Goal: Task Accomplishment & Management: Complete application form

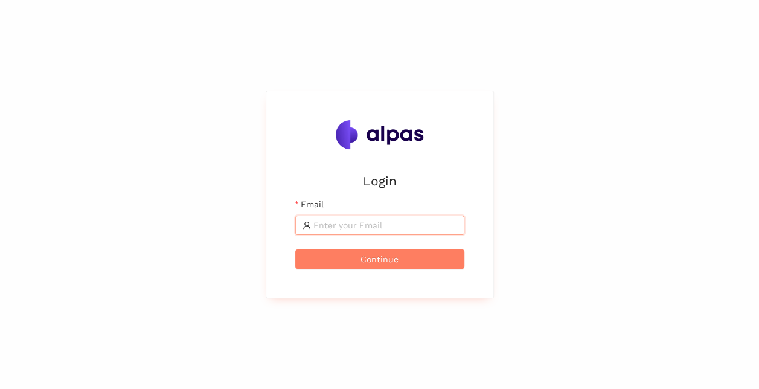
click at [335, 225] on input "Email" at bounding box center [386, 225] width 144 height 13
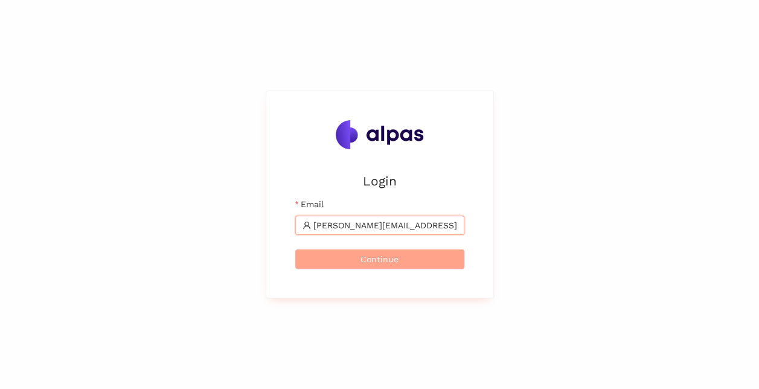
type input "hans-peter.luethi2@sbb.ch"
click at [376, 261] on span "Continue" at bounding box center [380, 259] width 38 height 13
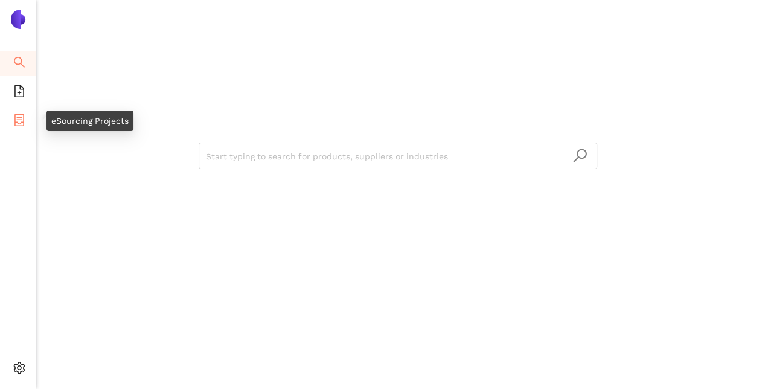
click at [16, 124] on icon "container" at bounding box center [19, 120] width 10 height 12
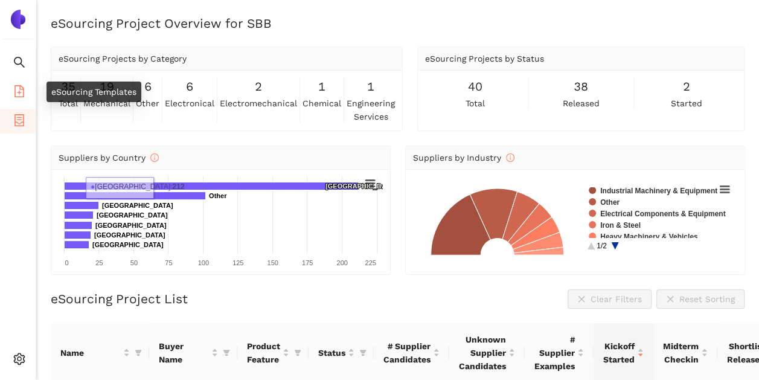
click at [11, 89] on li "eSourcing Templates" at bounding box center [18, 92] width 36 height 24
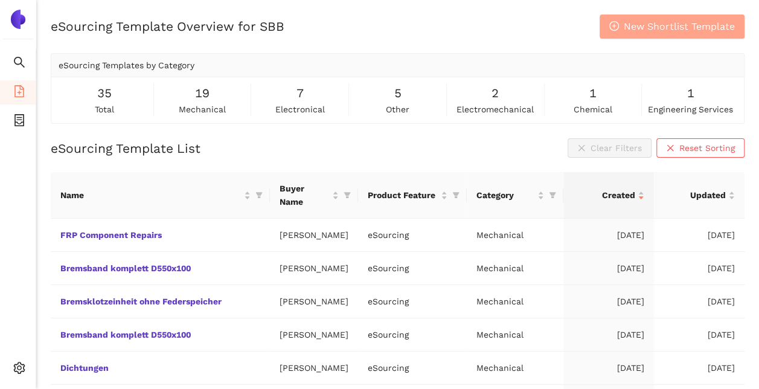
click at [671, 27] on span "New Shortlist Template" at bounding box center [679, 26] width 111 height 15
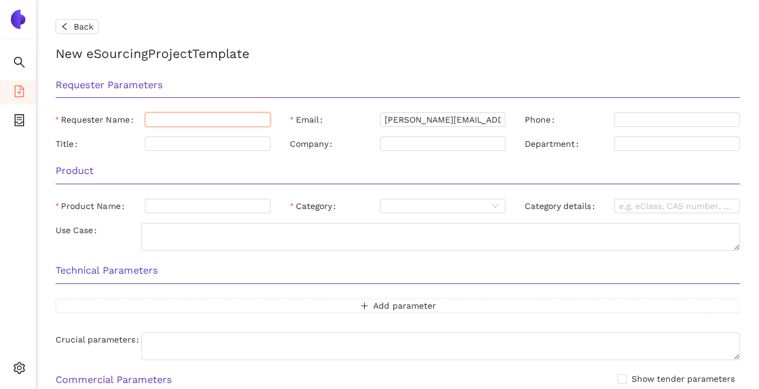
click at [164, 115] on input "Requester Name" at bounding box center [208, 119] width 126 height 14
type input "[PERSON_NAME]"
type input "0041 79 517 30 66"
click at [202, 146] on input "Title" at bounding box center [208, 144] width 126 height 14
paste input "Sicherheits Transportwagen für Wertsachen"
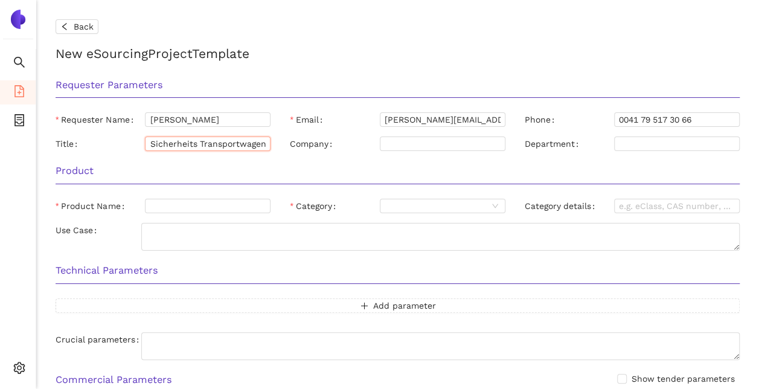
scroll to position [0, 66]
type input "Sicherheits Transportwagen für Wertsachen"
click at [378, 166] on h3 "Product" at bounding box center [398, 171] width 684 height 16
click at [449, 144] on input "Company" at bounding box center [443, 144] width 126 height 14
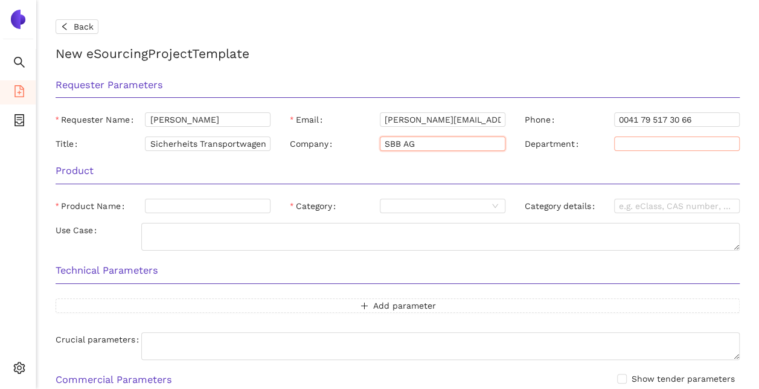
type input "SBB AG"
click at [660, 140] on input "Department" at bounding box center [677, 144] width 126 height 14
type input "PP-F-EK"
click at [179, 207] on input "Product Name" at bounding box center [208, 206] width 126 height 14
paste input "Sicherheits Transportwagen für Wertsachen"
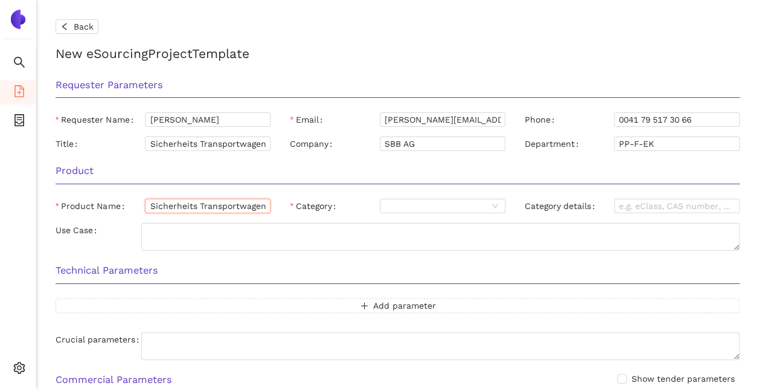
scroll to position [0, 66]
type input "Sicherheits Transportwagen für Wertsachen"
drag, startPoint x: 266, startPoint y: 147, endPoint x: 107, endPoint y: 132, distance: 159.5
click at [107, 132] on div "Requester Parameters Requester Name Hans-Peter Lüthi Email hans-peter.luethi2@s…" at bounding box center [398, 113] width 704 height 86
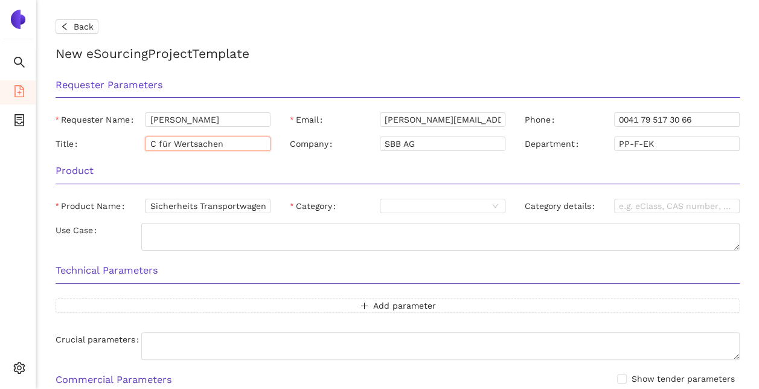
type input "Ca für Wertsachen"
click at [237, 142] on input "Ca für Wertsachen" at bounding box center [208, 144] width 126 height 14
drag, startPoint x: 237, startPoint y: 142, endPoint x: 109, endPoint y: 143, distance: 128.1
click at [109, 143] on div "Title Ca für Wertsachen" at bounding box center [163, 144] width 215 height 14
type input "Category Manager"
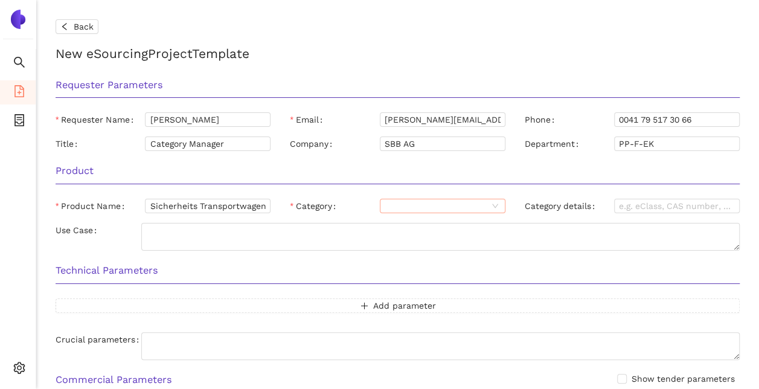
click at [407, 209] on input "Category" at bounding box center [436, 205] width 103 height 13
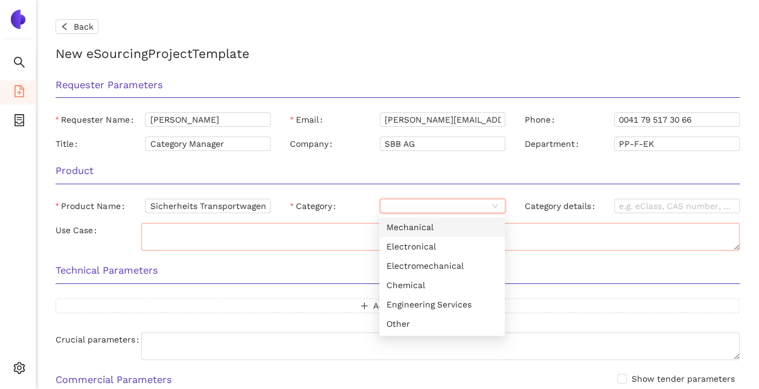
click at [415, 228] on div "Mechanical" at bounding box center [442, 226] width 111 height 13
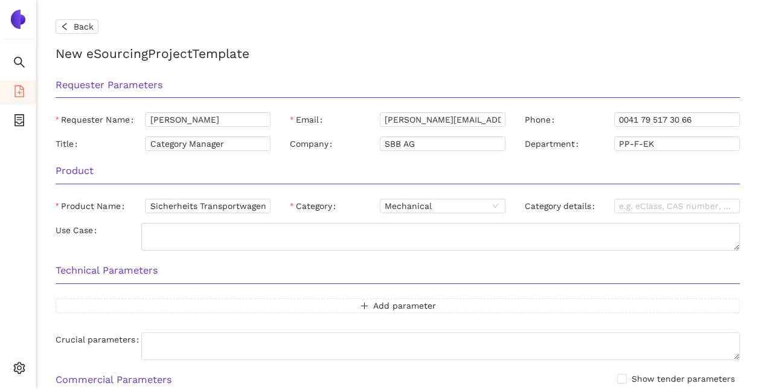
click at [633, 221] on div "Product Product Name Sicherheits Transportwagen für Wertsachen Category Mechani…" at bounding box center [398, 206] width 704 height 100
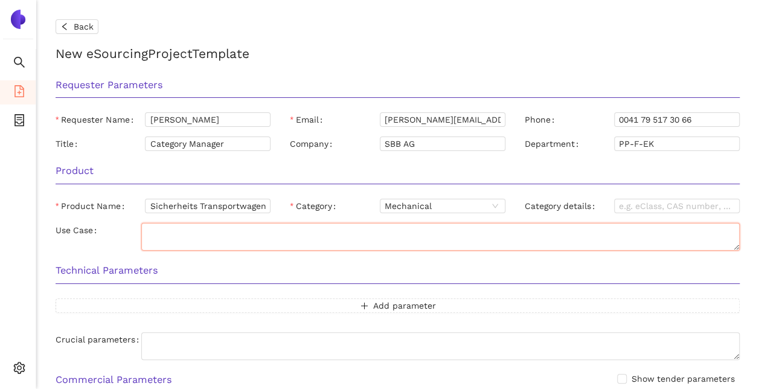
click at [172, 231] on textarea "Use Case" at bounding box center [440, 237] width 599 height 28
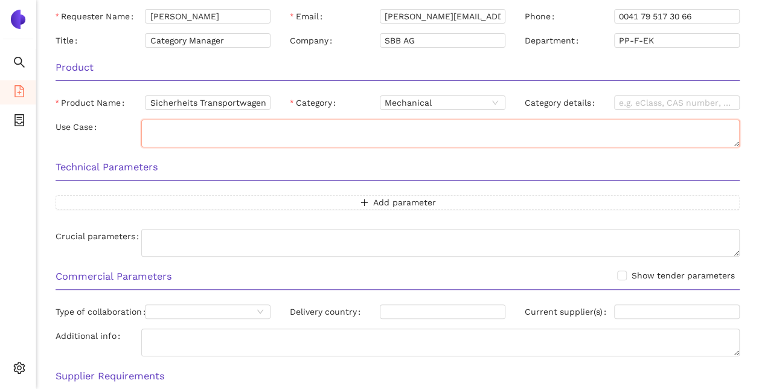
scroll to position [121, 0]
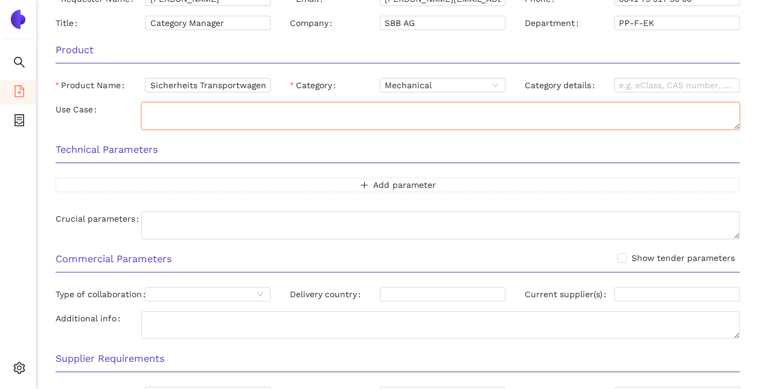
paste textarea "Sicherheits Transportwagen für Wertsachen"
type textarea "Sicherheits Transportwagen für Wertsachen"
click at [265, 165] on div "Technical Parameters" at bounding box center [398, 154] width 704 height 38
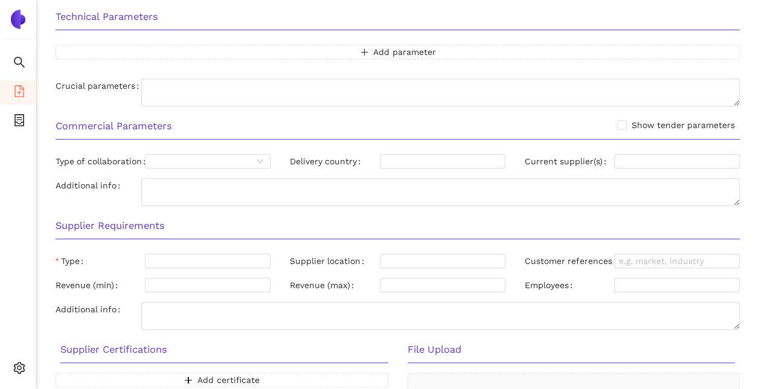
scroll to position [193, 0]
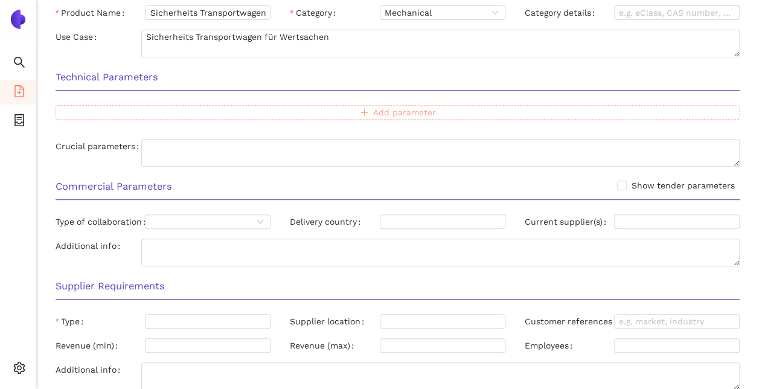
click at [407, 112] on span "Add parameter" at bounding box center [404, 112] width 63 height 13
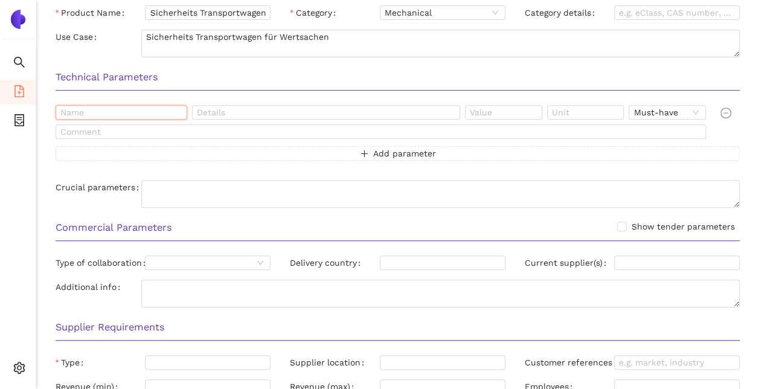
click at [130, 114] on input "text" at bounding box center [122, 112] width 132 height 14
click at [227, 111] on input "text" at bounding box center [326, 112] width 268 height 14
click at [692, 110] on span "Must-have" at bounding box center [668, 112] width 68 height 13
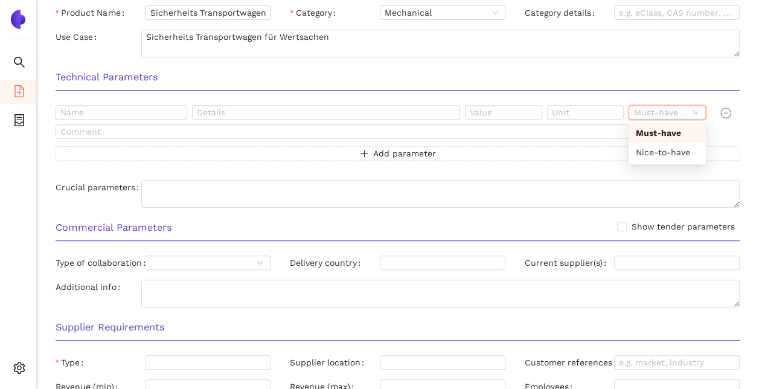
click at [660, 135] on div "Must-have" at bounding box center [667, 132] width 63 height 13
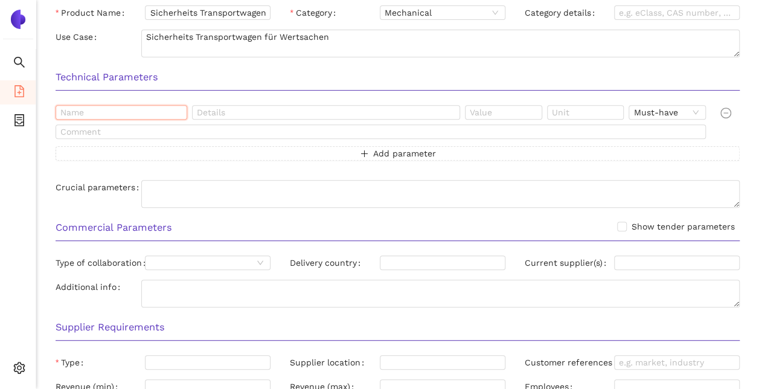
click at [92, 109] on input "text" at bounding box center [122, 112] width 132 height 14
paste input "• Sicherheit"
click at [83, 112] on input "• Sicherheit" at bounding box center [122, 112] width 132 height 14
type input "Sicherheit"
click at [281, 116] on input "text" at bounding box center [326, 112] width 268 height 14
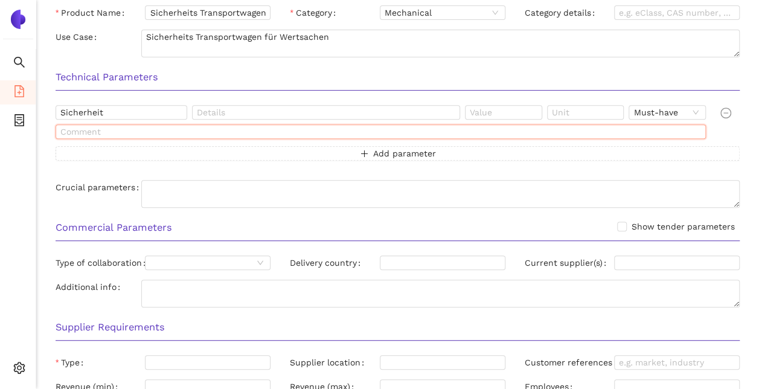
click at [108, 132] on input "text" at bounding box center [381, 131] width 651 height 14
paste input "Robust und mit elektronischen Verriegelungssystem um unbefugten Zugriff zu verh…"
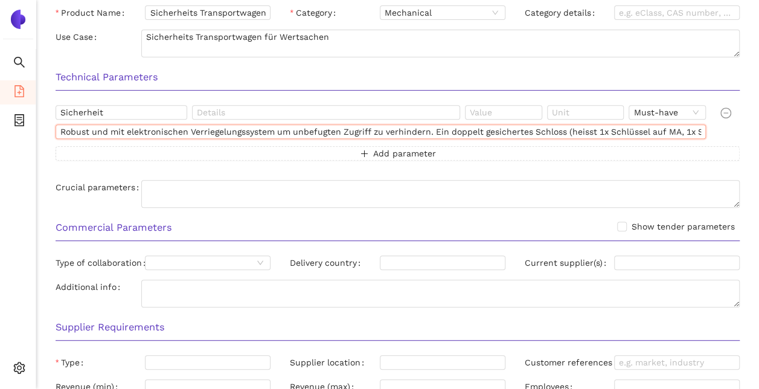
scroll to position [0, 168]
type input "Robust und mit elektronischen Verriegelungssystem um unbefugten Zugriff zu verh…"
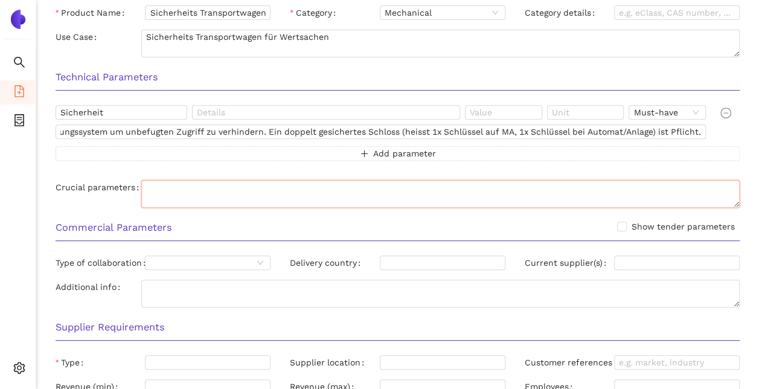
scroll to position [0, 0]
click at [352, 193] on textarea "Crucial parameters" at bounding box center [440, 194] width 599 height 28
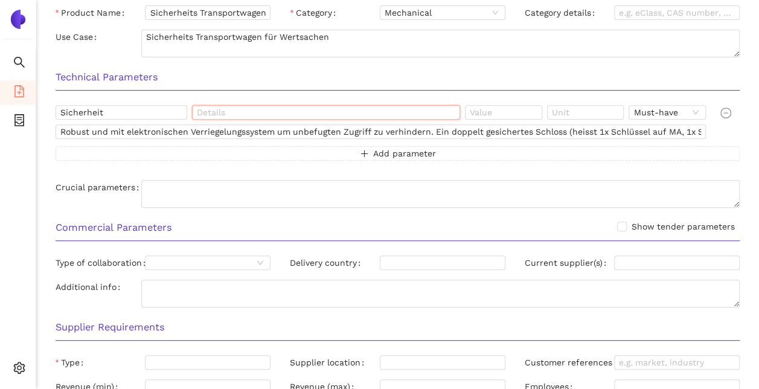
click at [263, 112] on input "text" at bounding box center [326, 112] width 268 height 14
type input "Verriegelungssystem"
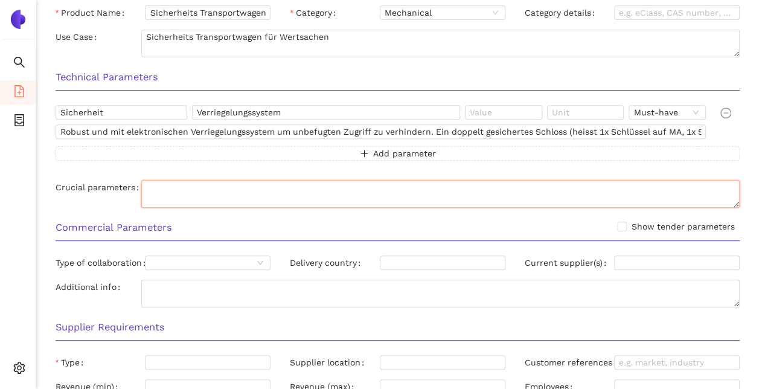
click at [283, 193] on textarea "Crucial parameters" at bounding box center [440, 194] width 599 height 28
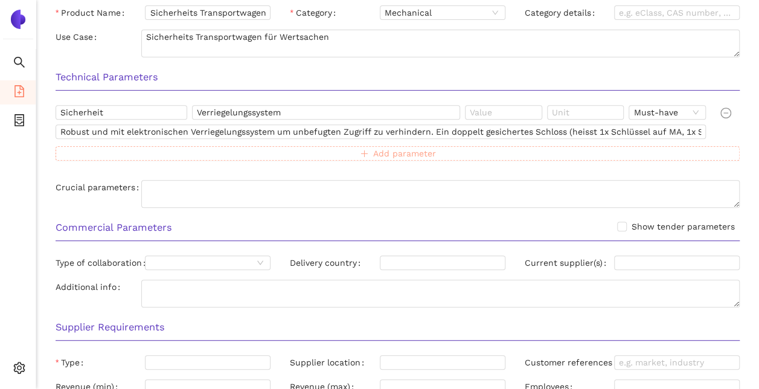
click at [377, 147] on span "Add parameter" at bounding box center [404, 153] width 63 height 13
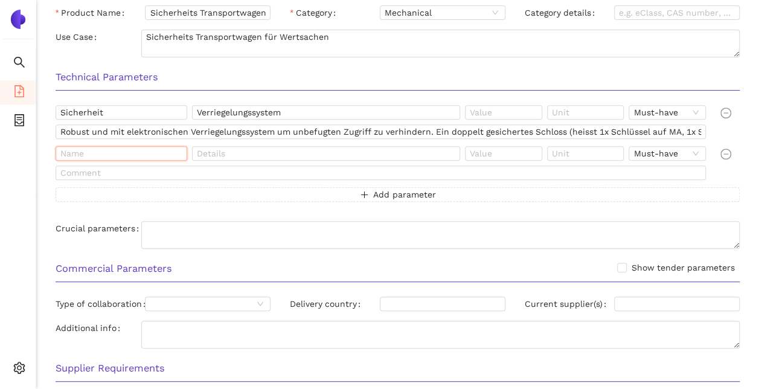
click at [126, 153] on input "text" at bounding box center [122, 153] width 132 height 14
type input "Diebstahlschutz"
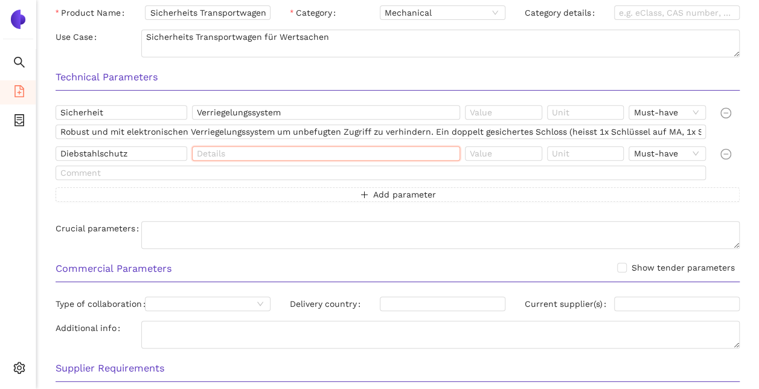
click at [260, 151] on input "text" at bounding box center [326, 153] width 268 height 14
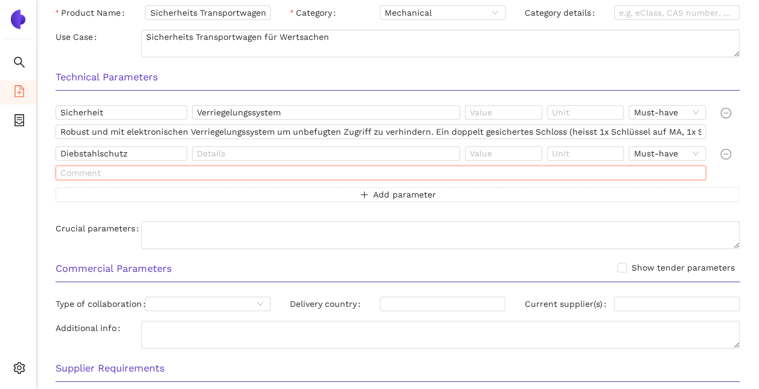
click at [184, 173] on input "text" at bounding box center [381, 173] width 651 height 14
paste input "Rauch oder Oberflächenschutz kann bei Bedarf in Betracht gezogen werden. Ein Ei…"
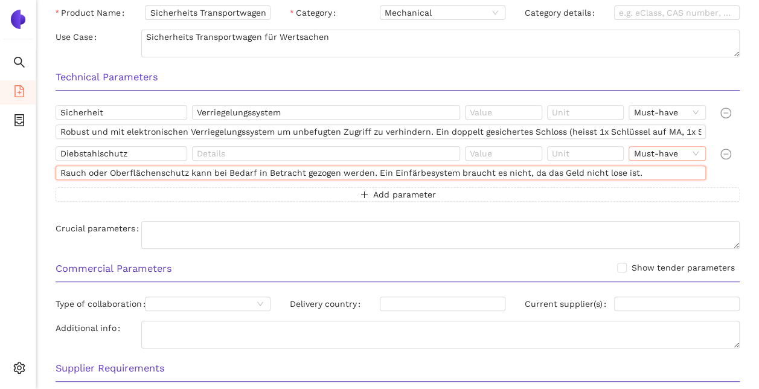
click at [696, 149] on span "Must-have" at bounding box center [668, 153] width 68 height 13
type input "Rauch oder Oberflächenschutz kann bei Bedarf in Betracht gezogen werden. Ein Ei…"
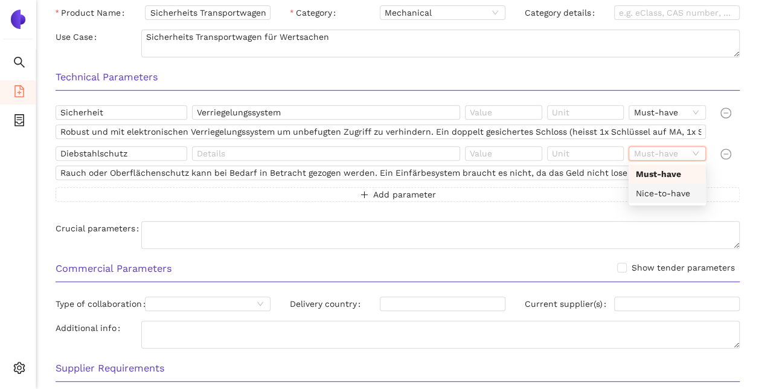
click at [681, 188] on div "Nice-to-have" at bounding box center [667, 193] width 63 height 13
click at [667, 214] on div "Sicherheit Verriegelungssystem Must-have Robust und mit elektronischen Verriege…" at bounding box center [398, 160] width 704 height 111
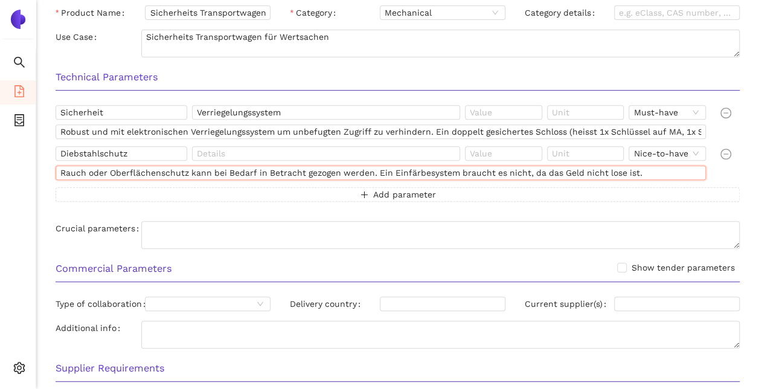
drag, startPoint x: 648, startPoint y: 170, endPoint x: 379, endPoint y: 178, distance: 268.9
click at [379, 178] on input "Rauch oder Oberflächenschutz kann bei Bedarf in Betracht gezogen werden. Ein Ei…" at bounding box center [381, 173] width 651 height 14
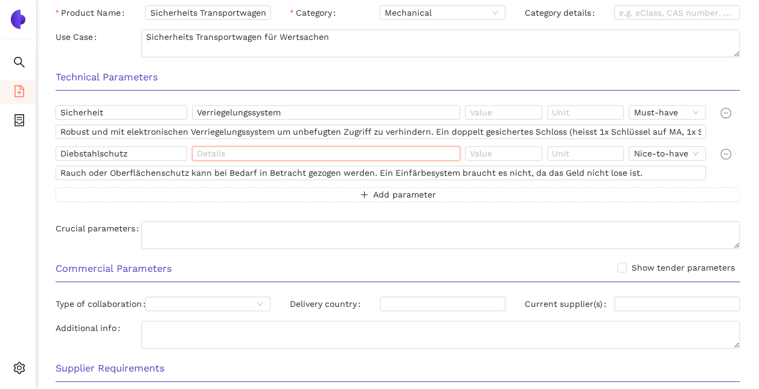
click at [214, 150] on input "text" at bounding box center [326, 153] width 268 height 14
type input "Oberflächenschutz"
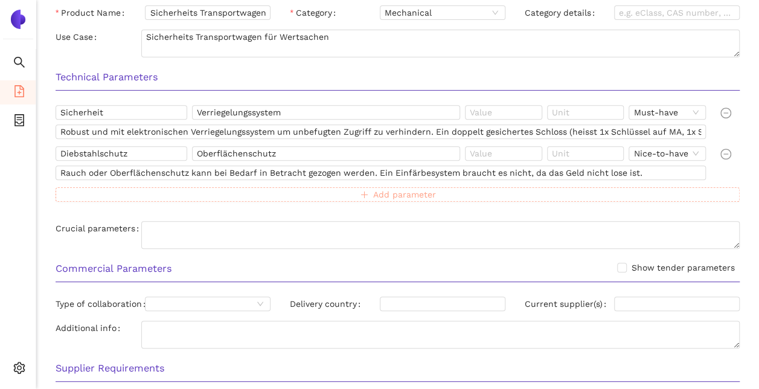
click at [385, 193] on span "Add parameter" at bounding box center [404, 194] width 63 height 13
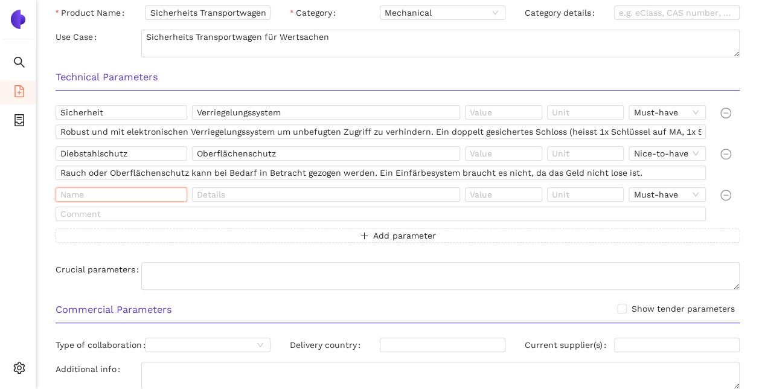
click at [109, 193] on input "text" at bounding box center [122, 194] width 132 height 14
type input "Masse"
click at [90, 214] on input "text" at bounding box center [381, 214] width 651 height 14
paste input "Max. 107x53x41 cm, leicht im Auto verstaubar, wenn möglich zusammenklappbar"
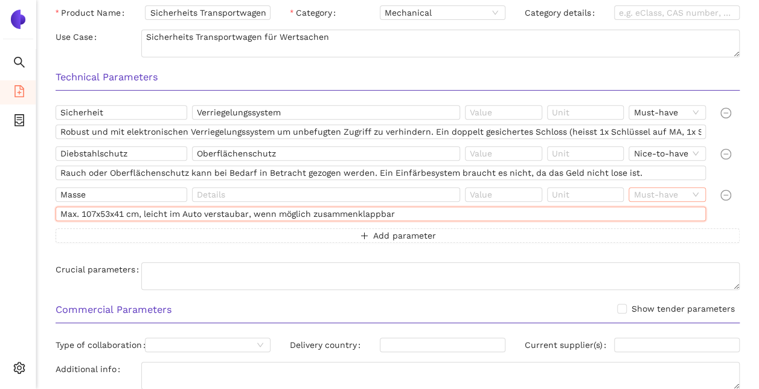
click at [695, 193] on span "Must-have" at bounding box center [668, 194] width 68 height 13
type input "Max. 107x53x41 cm, leicht im Auto verstaubar, wenn möglich zusammenklappbar"
click at [675, 215] on div "Must-have" at bounding box center [667, 214] width 63 height 13
click at [391, 278] on textarea "Crucial parameters" at bounding box center [440, 276] width 599 height 28
click at [419, 233] on span "Add parameter" at bounding box center [404, 235] width 63 height 13
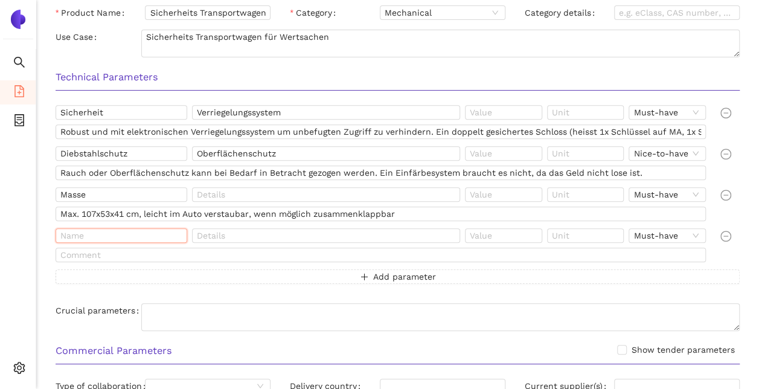
click at [79, 234] on input "text" at bounding box center [122, 235] width 132 height 14
type input "Material"
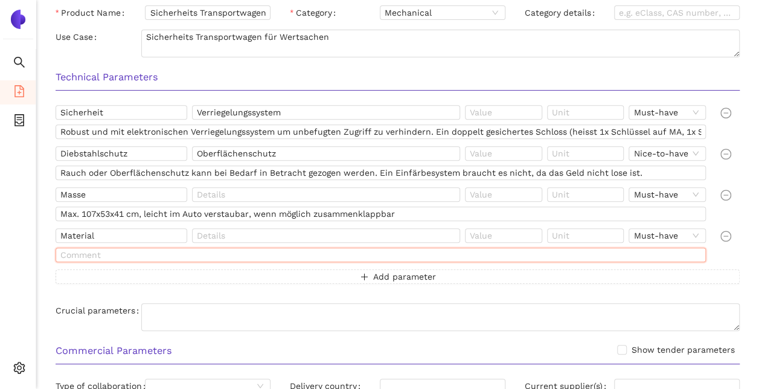
click at [92, 254] on input "text" at bounding box center [381, 255] width 651 height 14
paste input "Genug Platz für Kassen, Wertpapiere • 3x Notenkasse BNK • 3x Münzkasse HGK • 2x…"
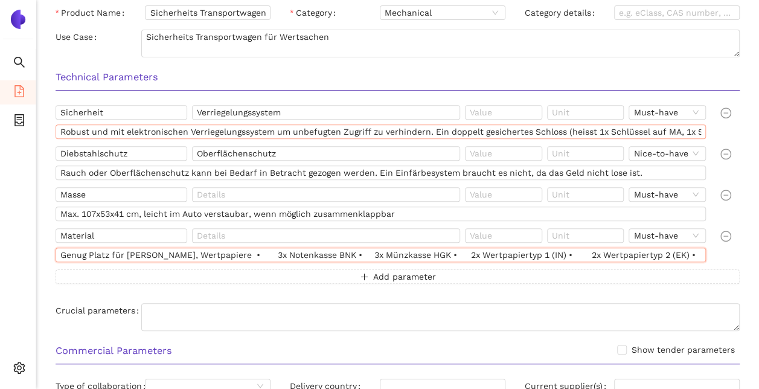
scroll to position [0, 237]
type input "Genug Platz für Kassen, Wertpapiere • 3x Notenkasse BNK • 3x Münzkasse HGK • 2x…"
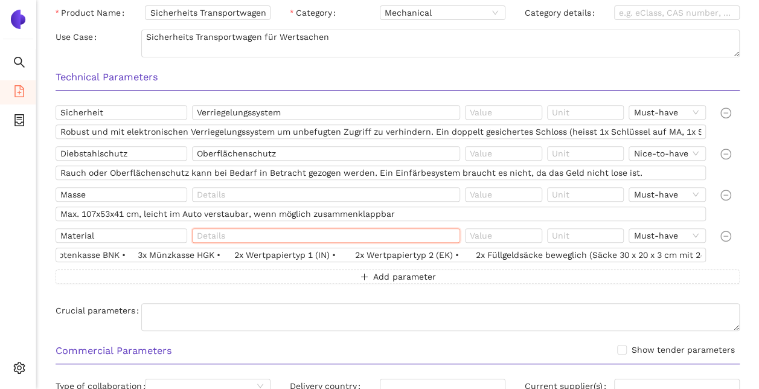
scroll to position [0, 0]
click at [240, 237] on input "text" at bounding box center [326, 235] width 268 height 14
type input "Material"
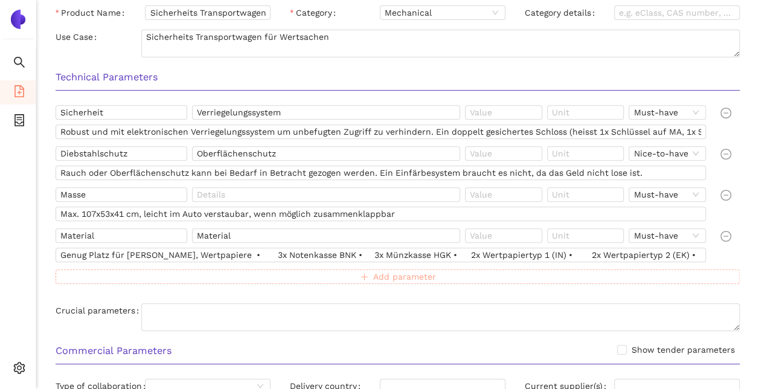
click at [360, 278] on button "Add parameter" at bounding box center [398, 276] width 684 height 14
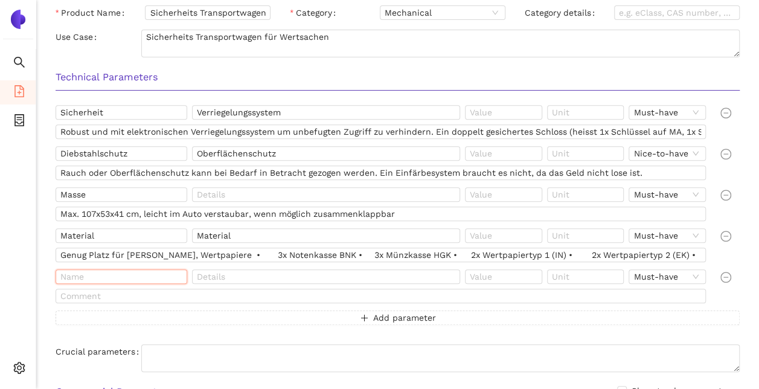
click at [153, 277] on input "text" at bounding box center [122, 276] width 132 height 14
paste input "• Schutz vor Witterungseinflüssen"
click at [289, 280] on input "text" at bounding box center [326, 276] width 268 height 14
drag, startPoint x: 289, startPoint y: 280, endPoint x: 86, endPoint y: 273, distance: 203.7
click at [86, 273] on input "• Schutz vor Witterungseinflüssen" at bounding box center [122, 276] width 132 height 14
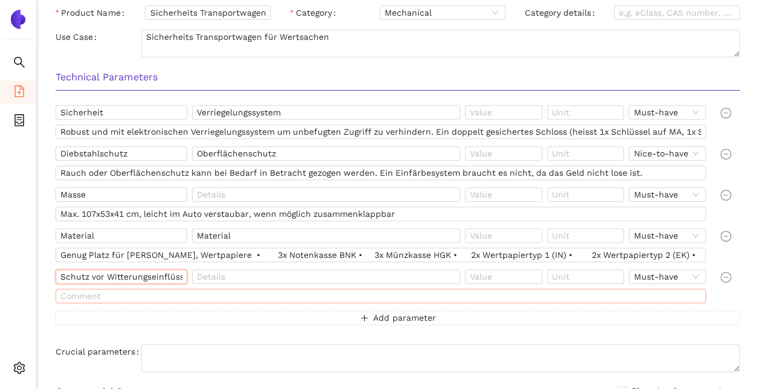
type input "Schutz vor Witterungseinflüssen"
click at [117, 298] on input "text" at bounding box center [381, 296] width 651 height 14
paste input "Wetterfest gegen Regen und andere Einflüsse."
type input "Wetterfest gegen Regen und andere Einflüsse."
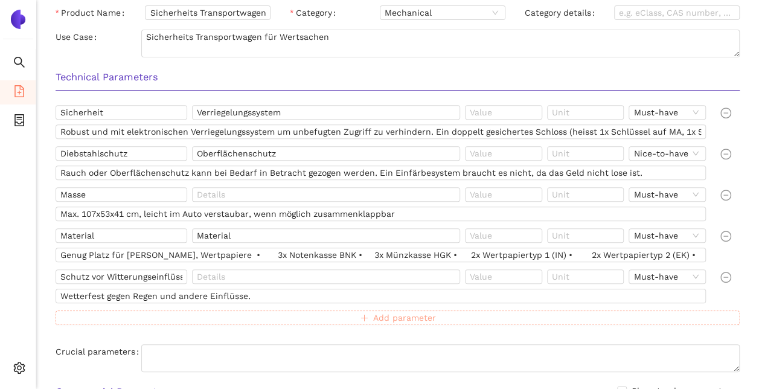
click at [309, 314] on button "Add parameter" at bounding box center [398, 318] width 684 height 14
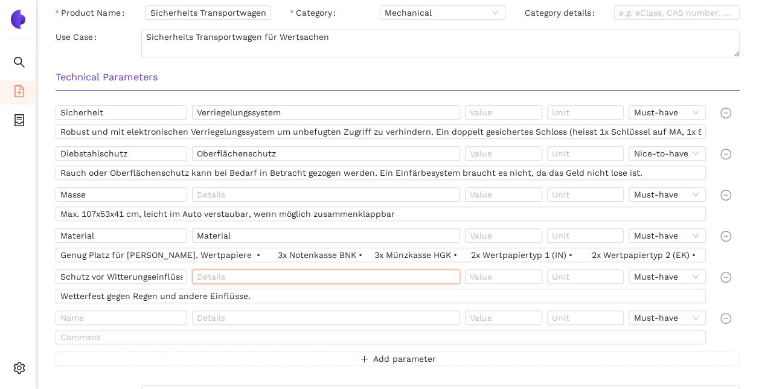
click at [211, 278] on input "text" at bounding box center [326, 276] width 268 height 14
click at [156, 315] on input "text" at bounding box center [122, 318] width 132 height 14
drag, startPoint x: 94, startPoint y: 315, endPoint x: 84, endPoint y: 315, distance: 10.3
click at [84, 315] on input "text" at bounding box center [122, 318] width 132 height 14
type input "Ergonomie"
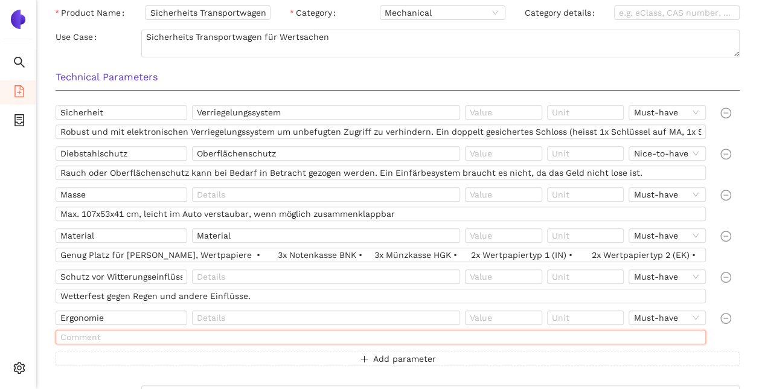
click at [97, 335] on input "text" at bounding box center [381, 337] width 651 height 14
paste input "Leicht manövrierbar mit ergonomischen Griffen"
type input "Leicht manövrierbar mit ergonomischen Griffen"
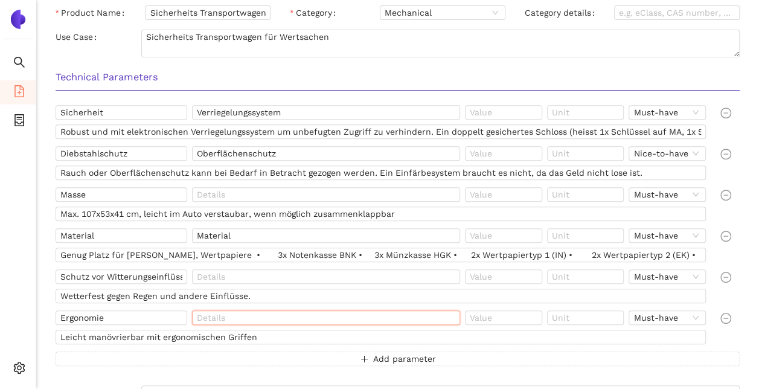
click at [301, 312] on input "text" at bounding box center [326, 318] width 268 height 14
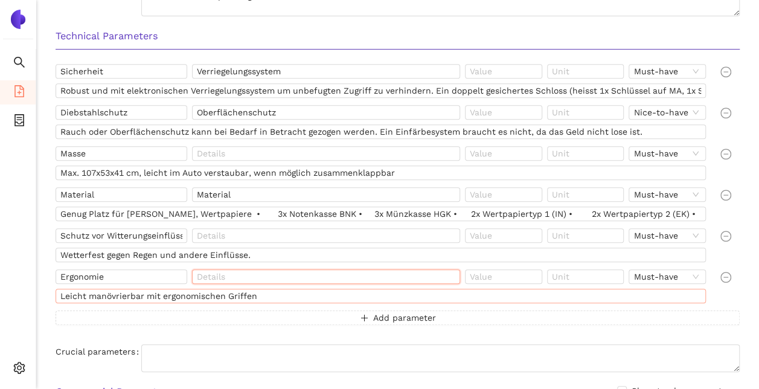
scroll to position [254, 0]
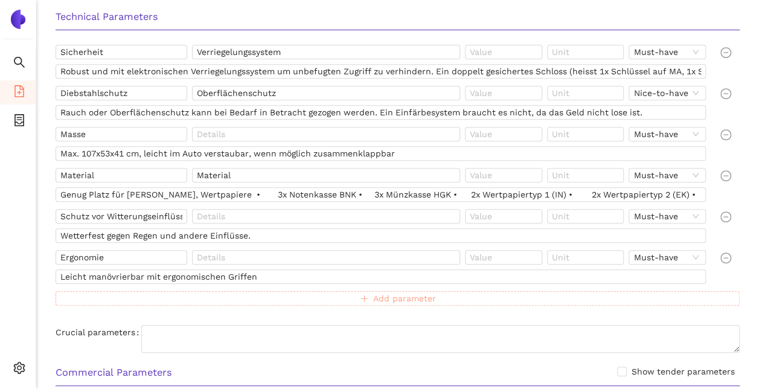
click at [403, 295] on span "Add parameter" at bounding box center [404, 298] width 63 height 13
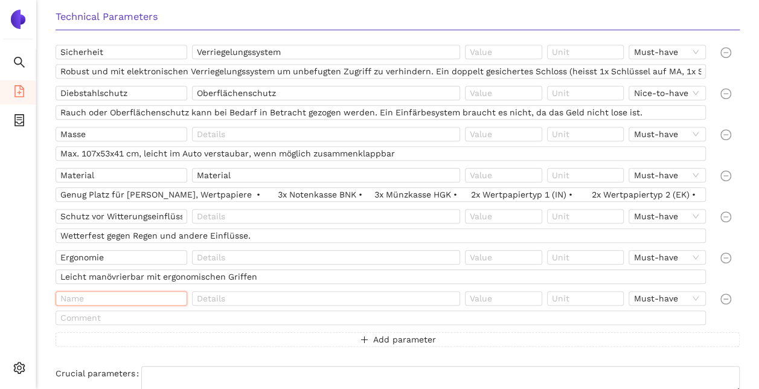
click at [134, 298] on input "text" at bounding box center [122, 298] width 132 height 14
type input "Modularität"
click at [195, 314] on input "text" at bounding box center [381, 318] width 651 height 14
paste input "sodass verschiedene Baugruppen leicht hinzugefügt oder entfernt werden können."
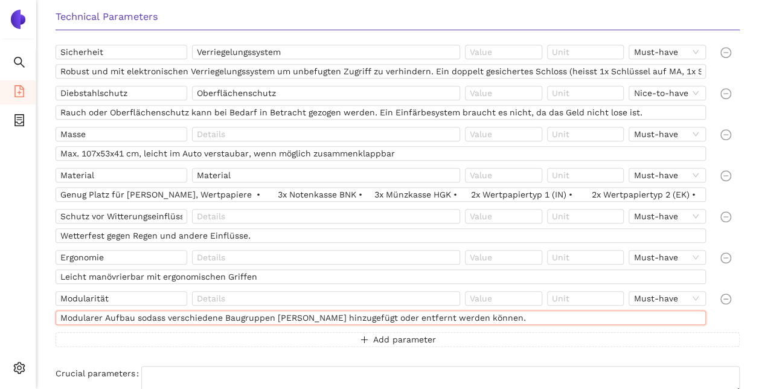
click at [147, 317] on input "Modularer Aufbau sodass verschiedene Baugruppen leicht hinzugefügt oder entfern…" at bounding box center [381, 318] width 651 height 14
click at [504, 320] on input "Modularer Aufbau so dass verschiedene Baugruppen leicht hinzugefügt oder entfer…" at bounding box center [381, 318] width 651 height 14
type input "Modularer Aufbau so dass verschiedene Baugruppen leicht hinzugefügt oder entfer…"
click at [394, 340] on span "Add parameter" at bounding box center [404, 339] width 63 height 13
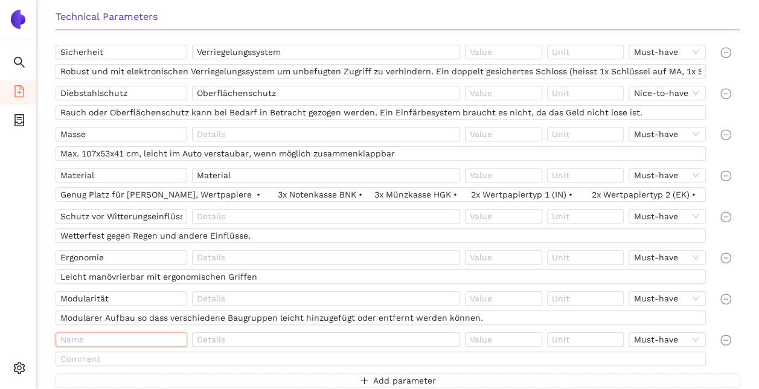
click at [117, 344] on input "text" at bounding box center [122, 339] width 132 height 14
type input "Tragkraft"
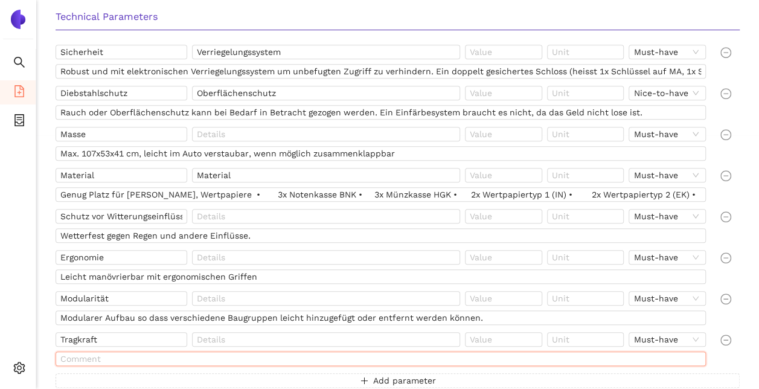
click at [106, 355] on input "text" at bounding box center [381, 359] width 651 height 14
paste input "Mind. 120 kg Tragkraft"
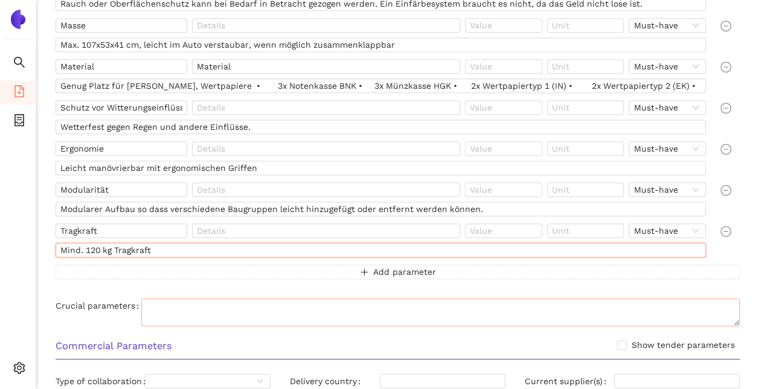
scroll to position [375, 0]
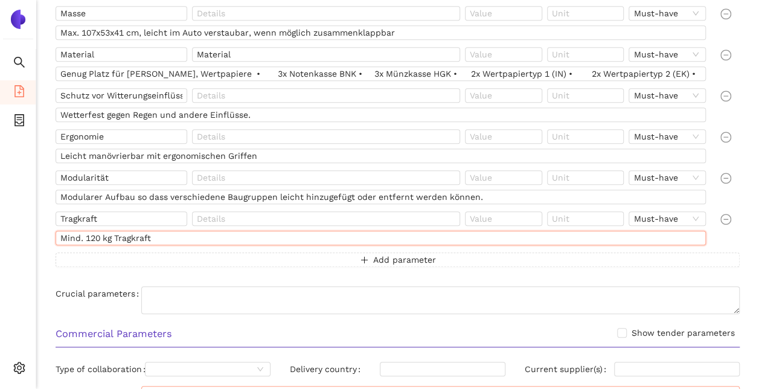
type input "Mind. 120 kg Tragkraft"
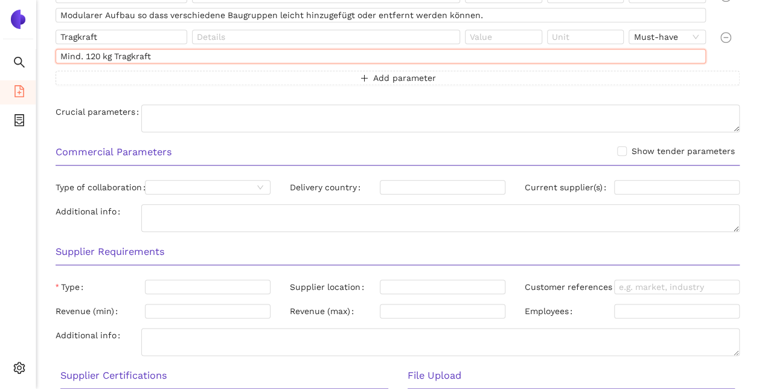
scroll to position [616, 0]
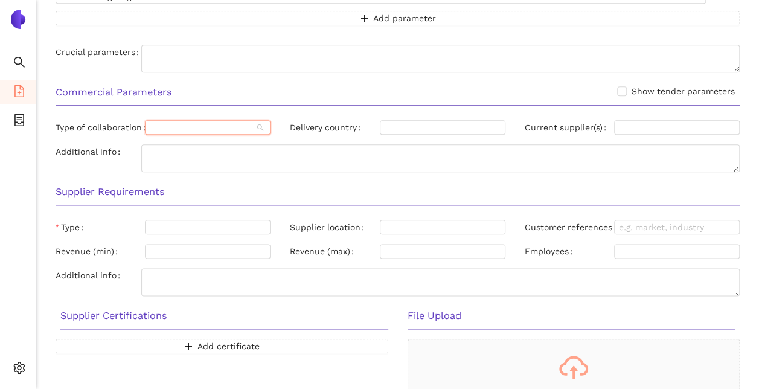
click at [222, 127] on input "Type of collaboration" at bounding box center [201, 127] width 103 height 13
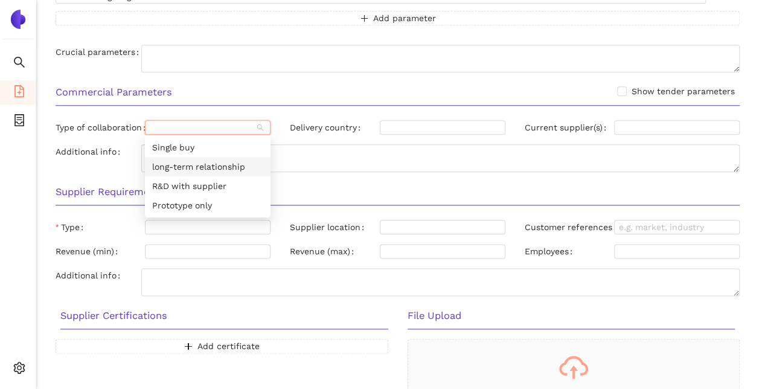
click at [231, 167] on div "long-term relationship" at bounding box center [207, 166] width 111 height 13
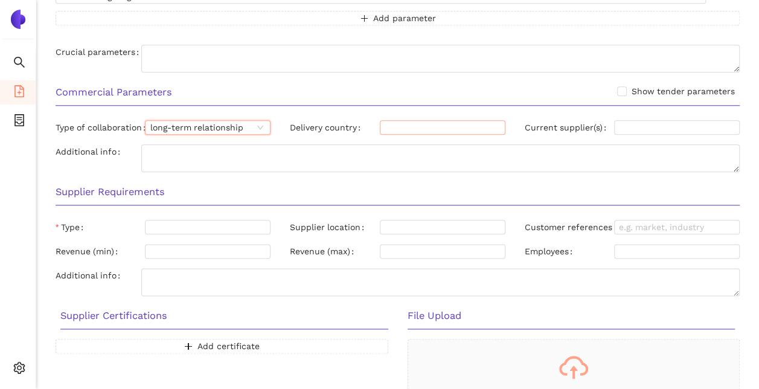
click at [489, 131] on div at bounding box center [443, 127] width 126 height 14
type input "Deutschland"
click at [582, 170] on div "Additional info" at bounding box center [398, 160] width 704 height 33
click at [471, 135] on div "Delivery country" at bounding box center [397, 129] width 234 height 19
click at [445, 123] on div at bounding box center [437, 128] width 108 height 10
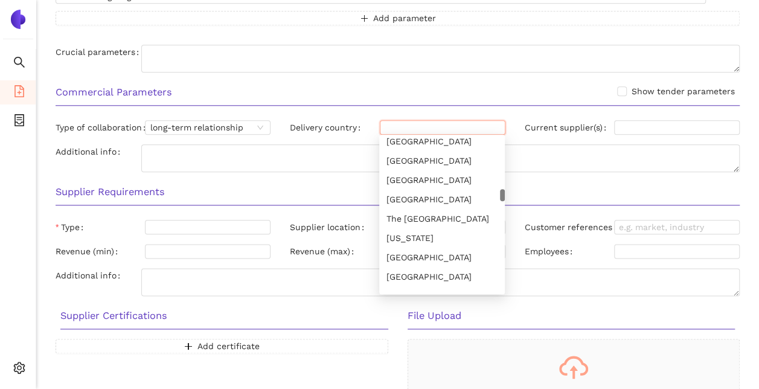
scroll to position [1381, 0]
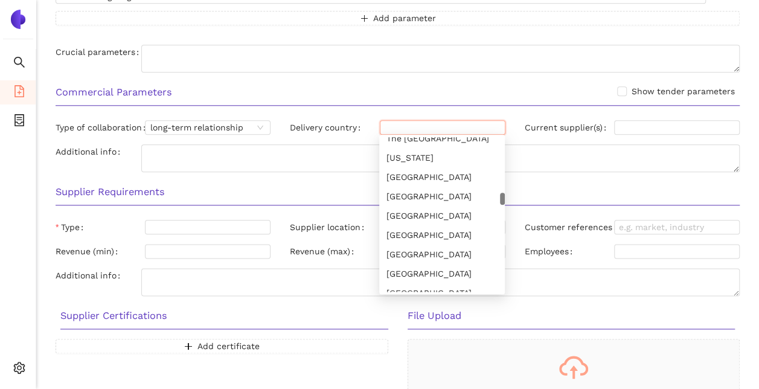
drag, startPoint x: 503, startPoint y: 145, endPoint x: 522, endPoint y: 201, distance: 58.8
click at [469, 178] on div "[GEOGRAPHIC_DATA]" at bounding box center [442, 176] width 111 height 13
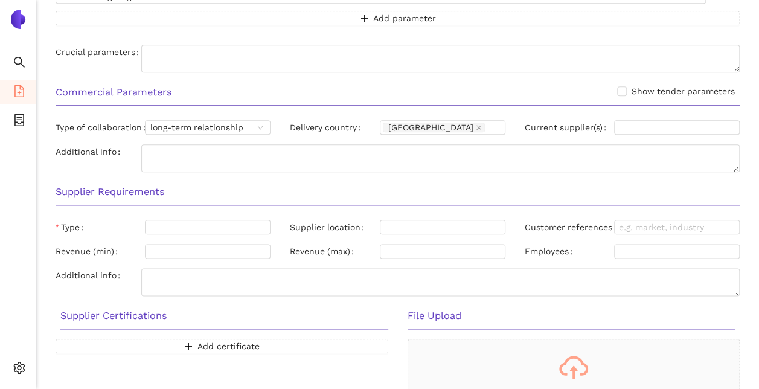
click at [565, 180] on div "Supplier Requirements" at bounding box center [398, 196] width 704 height 38
click at [479, 126] on div "[GEOGRAPHIC_DATA]" at bounding box center [437, 127] width 108 height 12
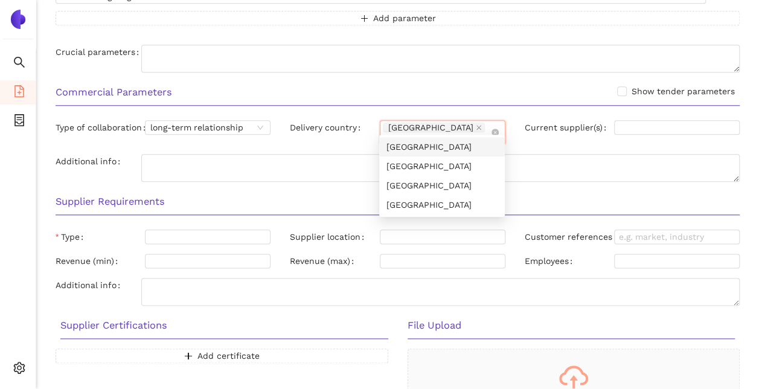
scroll to position [0, 0]
type input "swi"
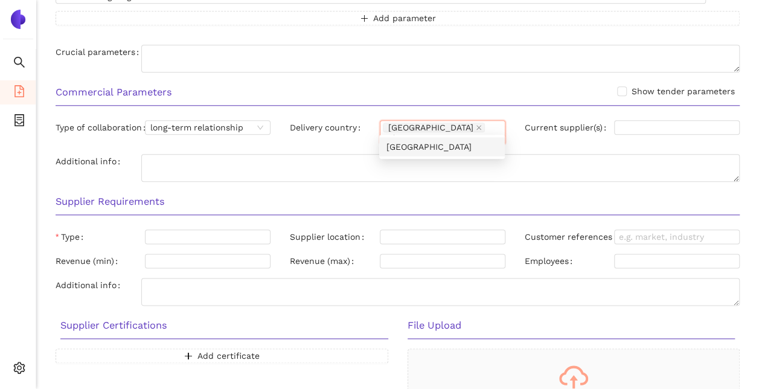
click at [431, 149] on div "[GEOGRAPHIC_DATA]" at bounding box center [442, 146] width 111 height 13
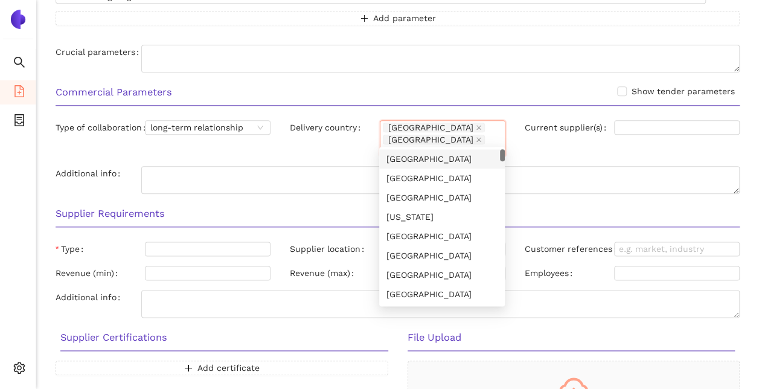
type input "aus"
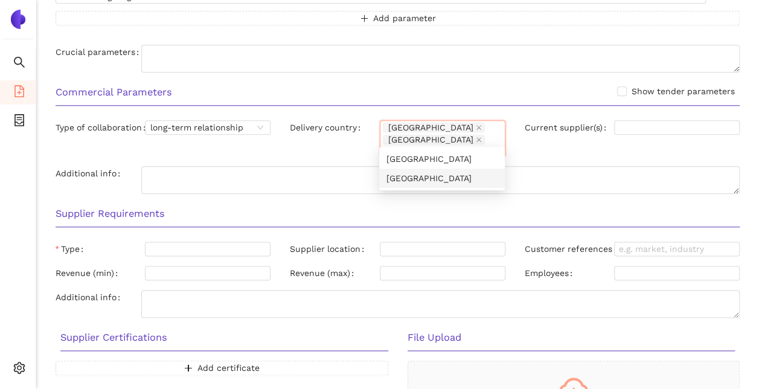
click at [425, 181] on div "Austria" at bounding box center [442, 178] width 111 height 13
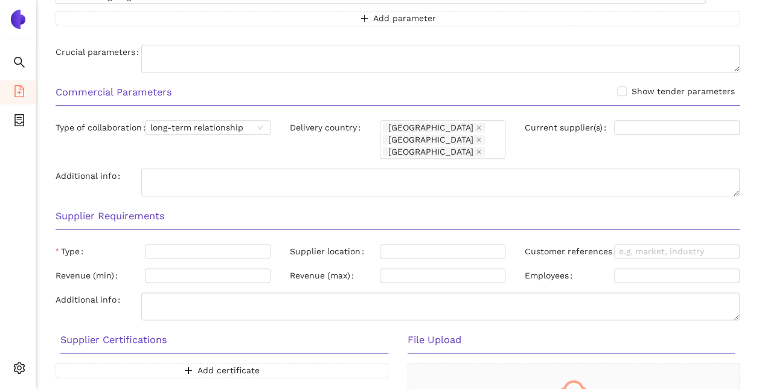
click at [652, 166] on div "Commercial Parameters Show tender parameters Type of collaboration long-term re…" at bounding box center [398, 139] width 704 height 124
click at [638, 124] on input "Current supplier(s)" at bounding box center [677, 127] width 126 height 14
type input "Gehrer AG; CH-885 Siebnen"
click at [196, 179] on textarea "Additional info" at bounding box center [440, 183] width 599 height 28
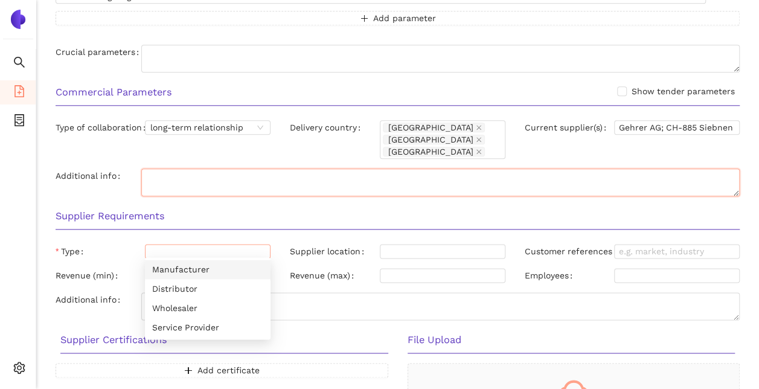
click at [191, 250] on div at bounding box center [202, 251] width 108 height 10
click at [198, 272] on div "Manufacturer" at bounding box center [207, 269] width 111 height 13
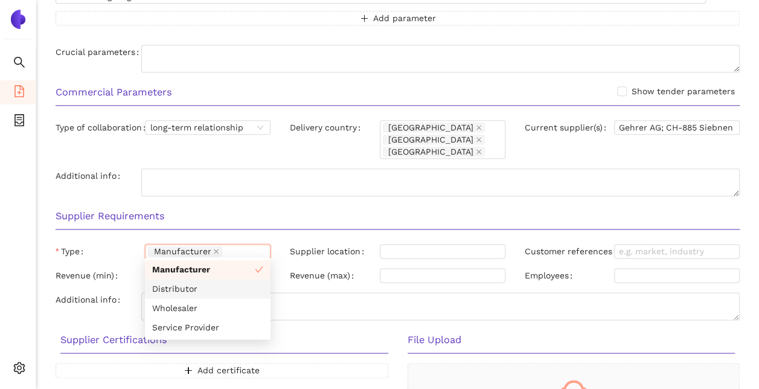
click at [202, 288] on div "Distributor" at bounding box center [207, 288] width 111 height 13
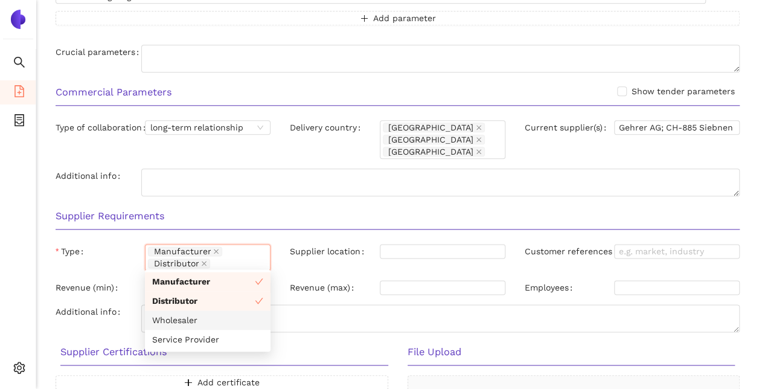
click at [204, 320] on div "Wholesaler" at bounding box center [207, 320] width 111 height 13
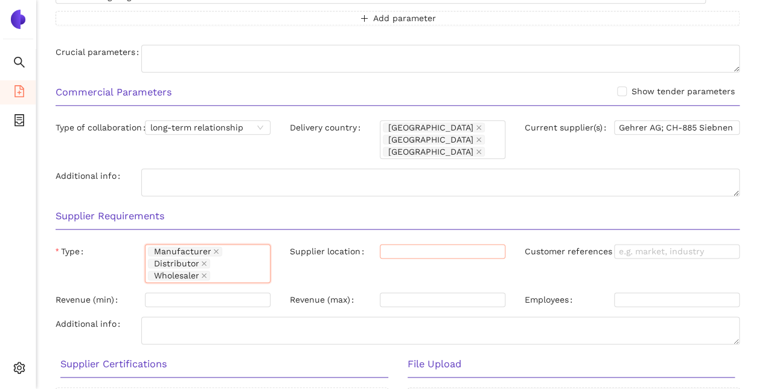
click at [448, 250] on div at bounding box center [437, 251] width 108 height 10
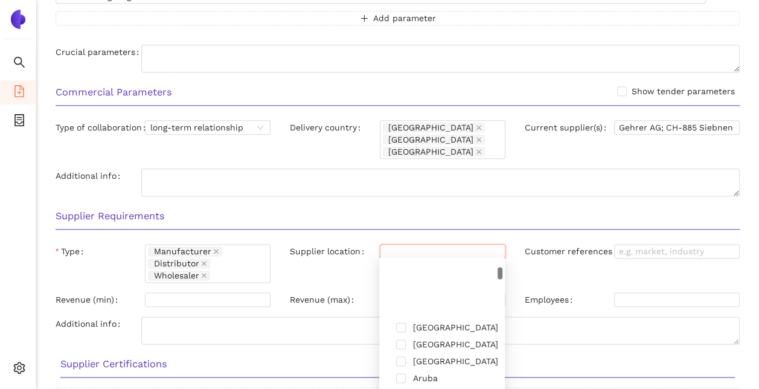
scroll to position [121, 0]
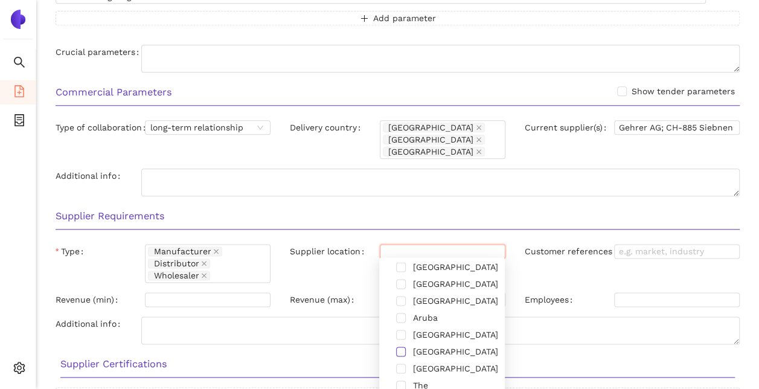
click at [400, 349] on span at bounding box center [401, 352] width 10 height 10
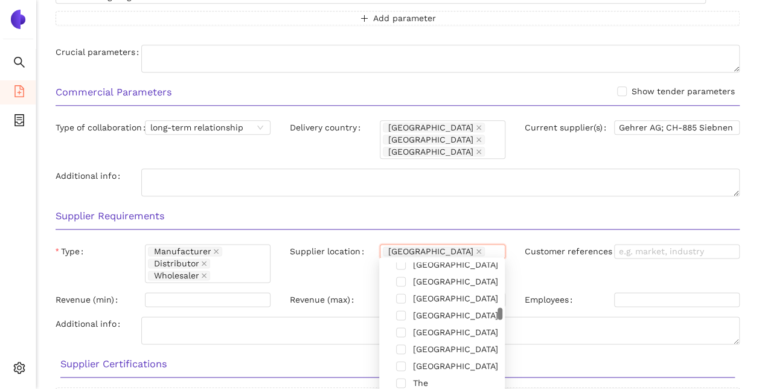
scroll to position [1269, 0]
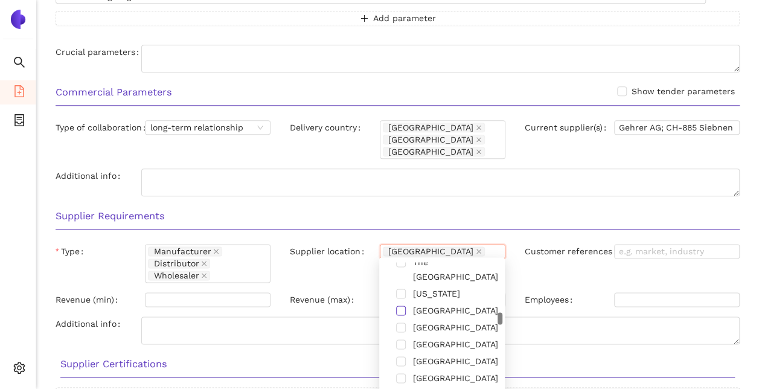
click at [404, 306] on span at bounding box center [401, 311] width 10 height 10
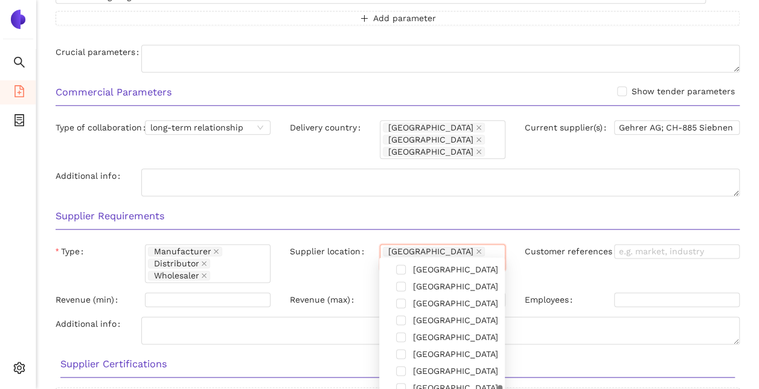
click at [407, 353] on div "[GEOGRAPHIC_DATA]" at bounding box center [442, 355] width 121 height 17
click at [404, 353] on span at bounding box center [401, 354] width 10 height 10
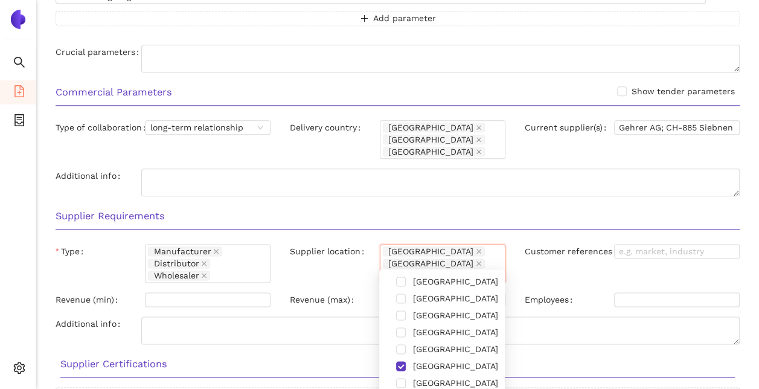
click at [620, 272] on div "Customer references" at bounding box center [632, 265] width 234 height 43
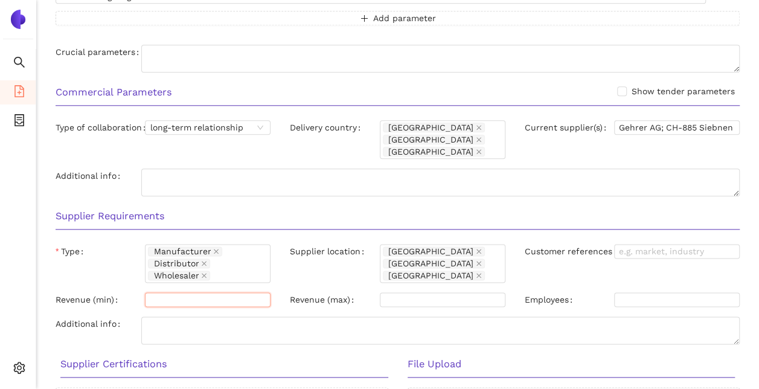
click at [152, 296] on input "Revenue (min)" at bounding box center [208, 299] width 126 height 14
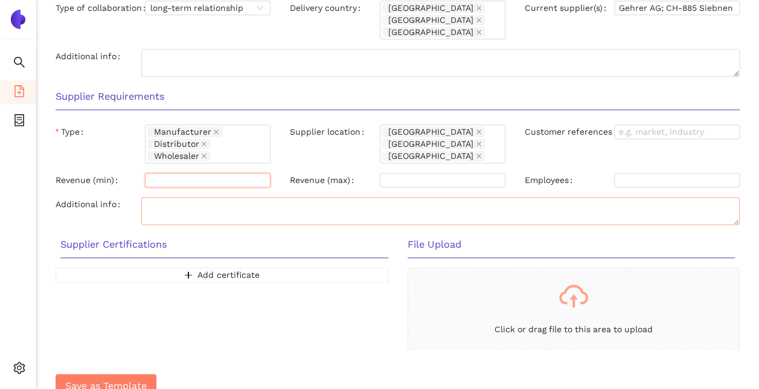
scroll to position [737, 0]
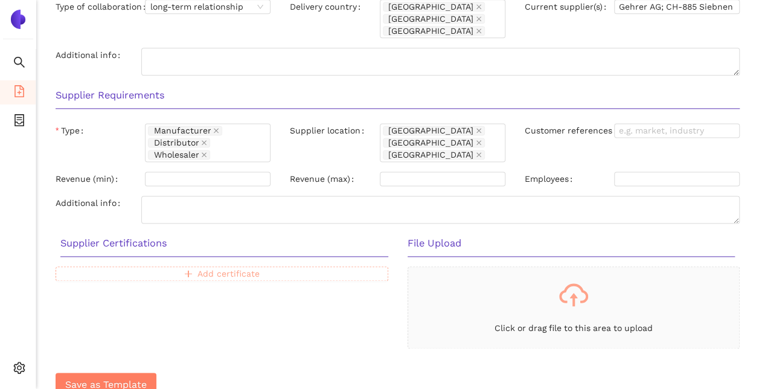
click at [222, 271] on span "Add certificate" at bounding box center [229, 273] width 62 height 13
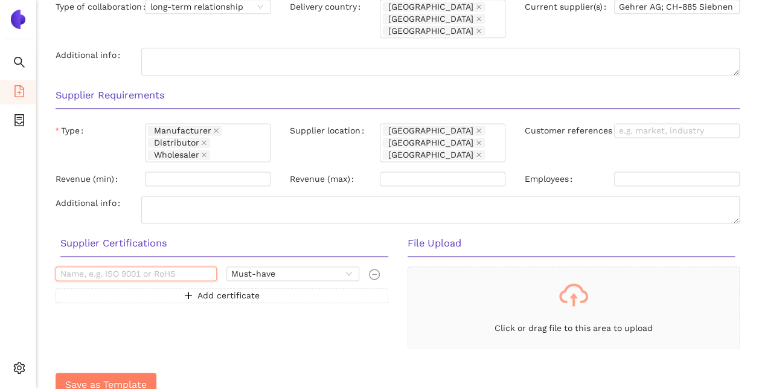
click at [120, 272] on input "text" at bounding box center [136, 273] width 161 height 14
type input "ISO 9001"
click at [237, 289] on span "Add certificate" at bounding box center [229, 295] width 62 height 13
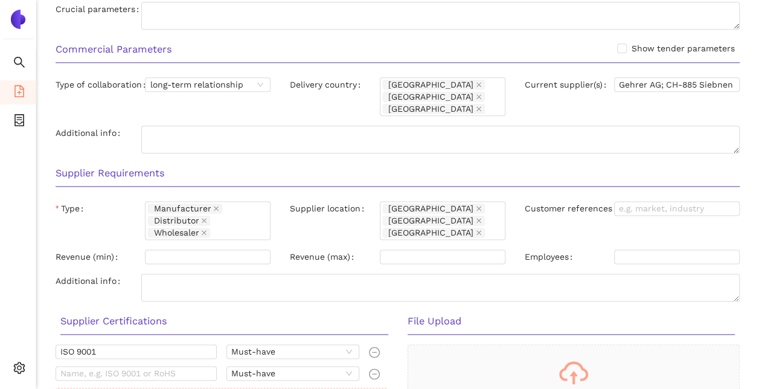
scroll to position [750, 0]
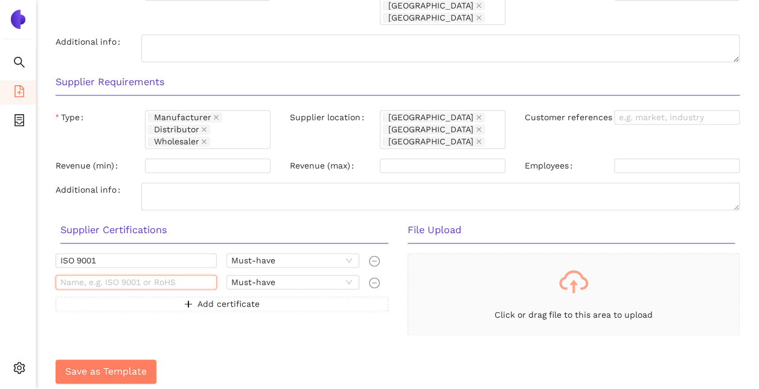
click at [113, 283] on input "text" at bounding box center [136, 282] width 161 height 14
paste input "EN 1143-1"
click at [352, 277] on span "Must-have" at bounding box center [292, 281] width 123 height 13
type input "EN 1143-1"
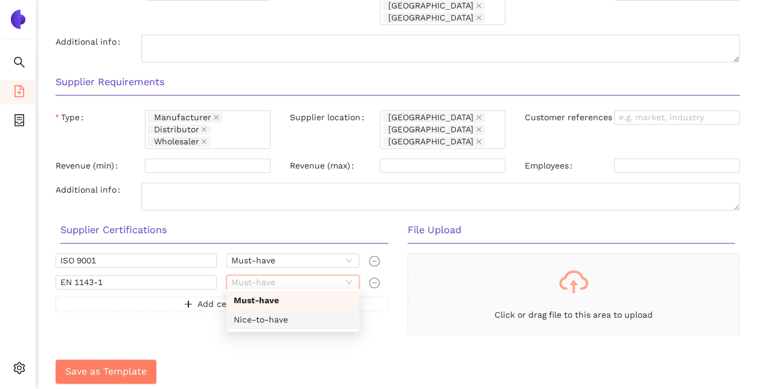
click at [332, 314] on div "Nice-to-have" at bounding box center [293, 319] width 118 height 13
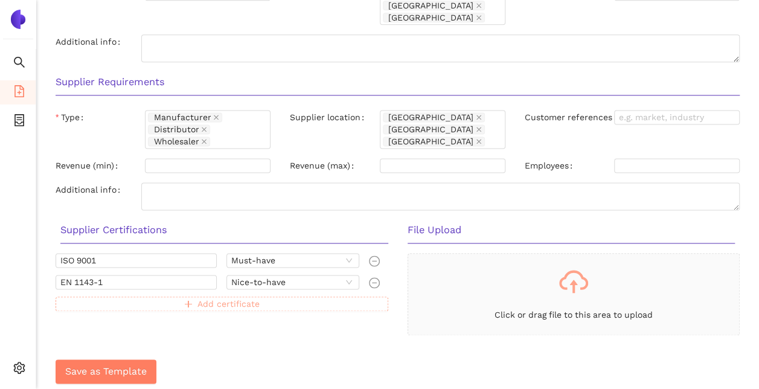
click at [101, 298] on button "Add certificate" at bounding box center [222, 304] width 333 height 14
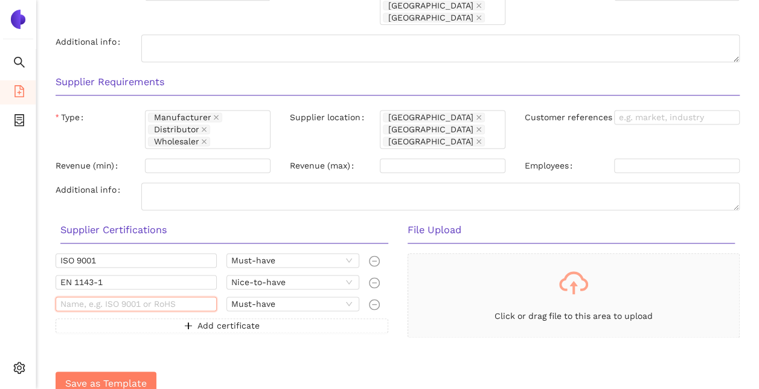
click at [93, 300] on input "text" at bounding box center [136, 304] width 161 height 14
paste input "VdS-Zertifizierung"
click at [352, 297] on span "Must-have" at bounding box center [292, 303] width 123 height 13
type input "VdS-Zertifizierung"
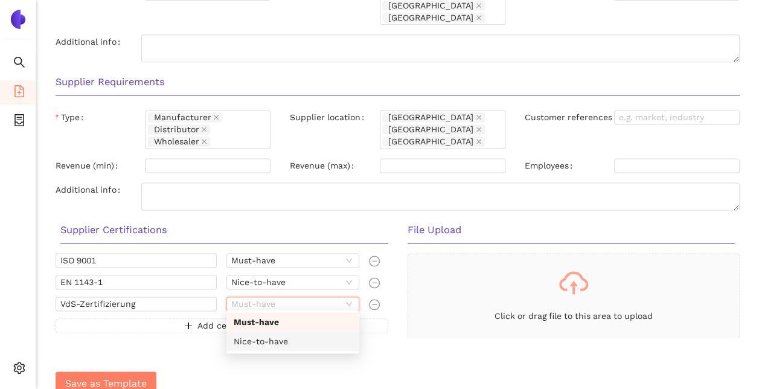
click at [311, 340] on div "Nice-to-have" at bounding box center [293, 341] width 118 height 13
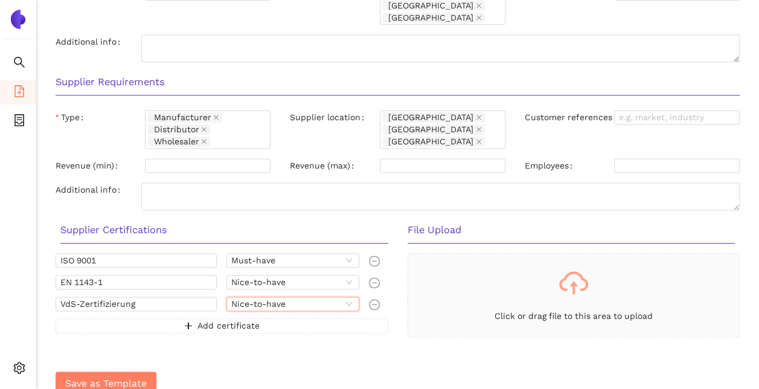
click at [326, 371] on div "Save as Template" at bounding box center [398, 383] width 684 height 43
click at [608, 291] on p at bounding box center [574, 282] width 332 height 29
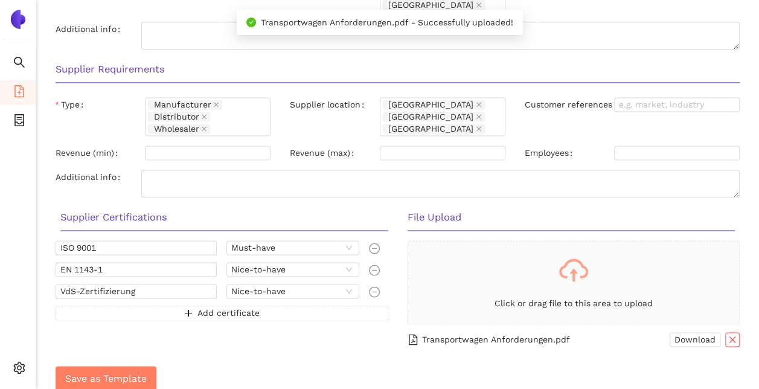
scroll to position [770, 0]
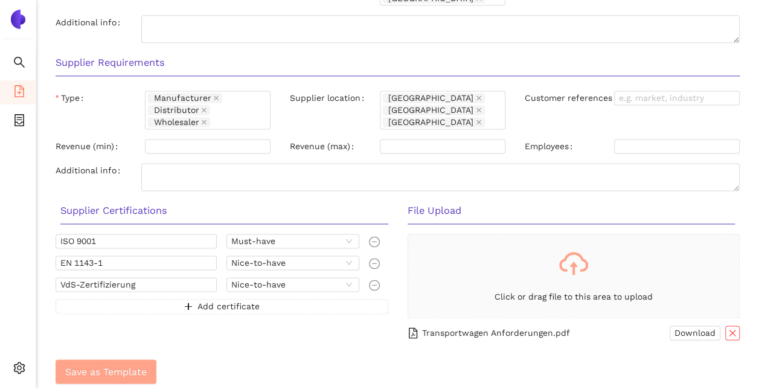
click at [128, 364] on span "Save as Template" at bounding box center [106, 371] width 82 height 15
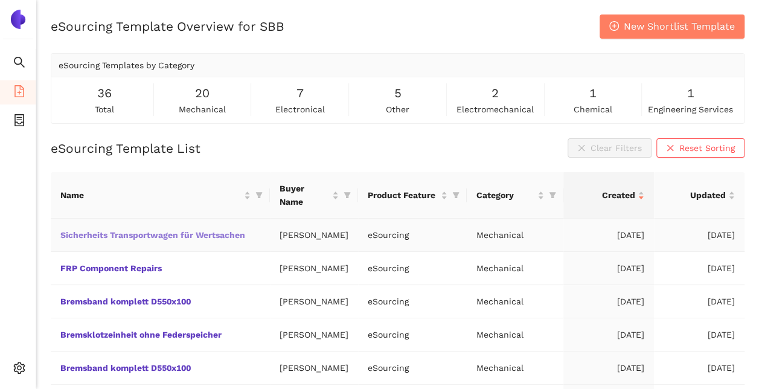
click at [0, 0] on link "Sicherheits Transportwagen für Wertsachen" at bounding box center [0, 0] width 0 height 0
